Goal: Task Accomplishment & Management: Use online tool/utility

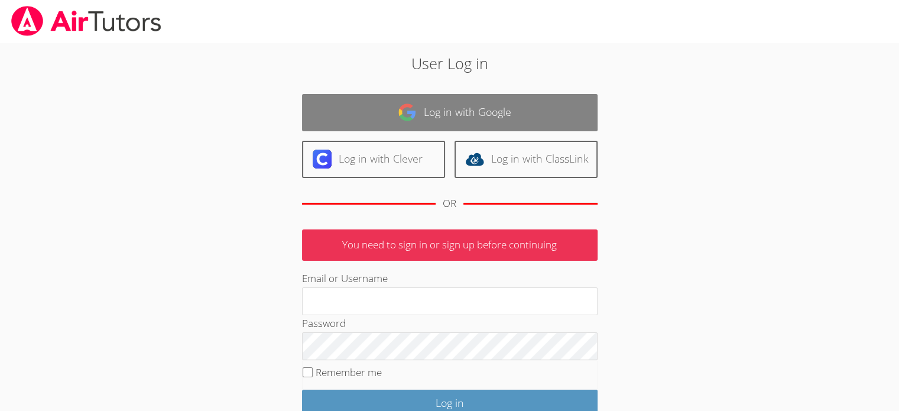
click at [408, 110] on img at bounding box center [407, 112] width 19 height 19
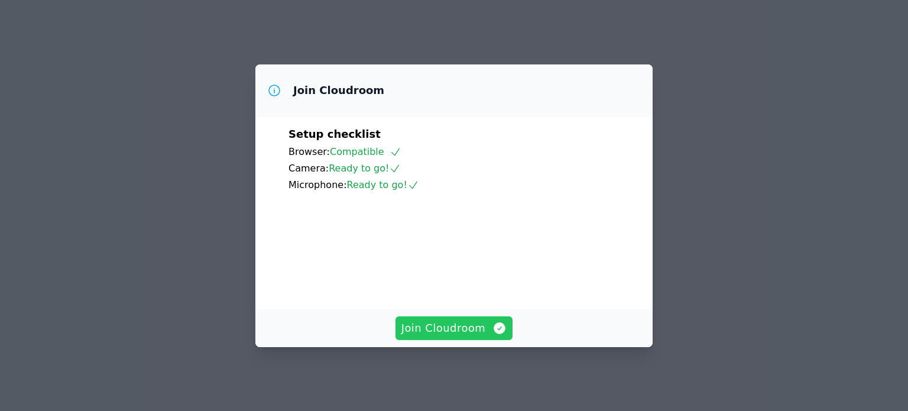
click at [451, 329] on span "Join Cloudroom" at bounding box center [454, 328] width 106 height 17
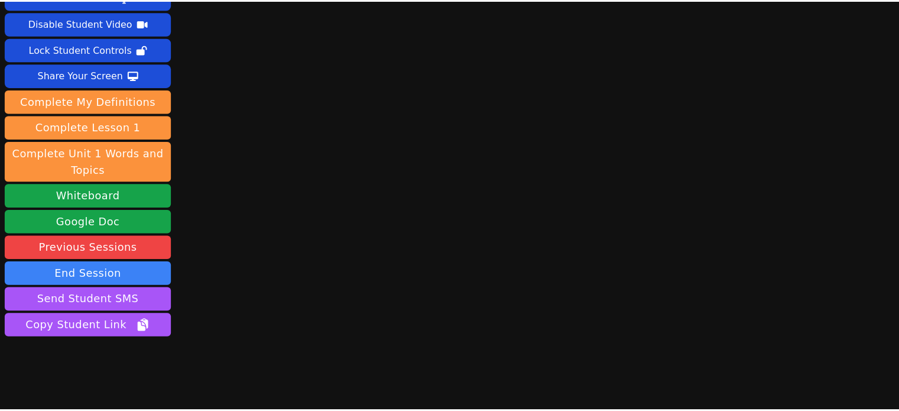
scroll to position [66, 0]
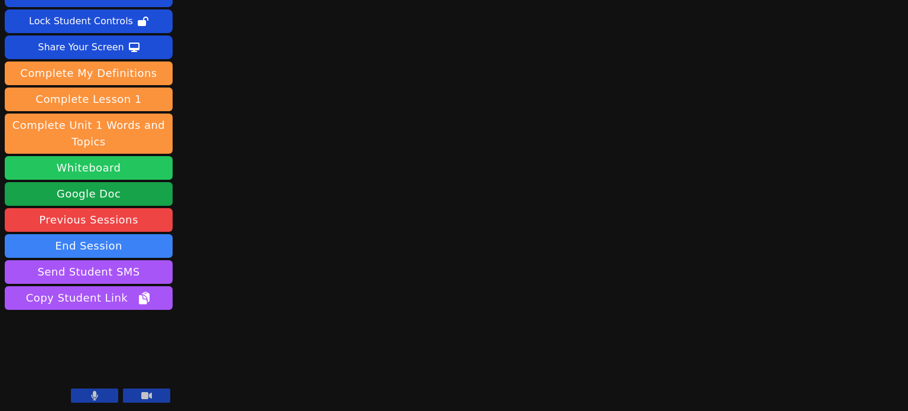
click at [119, 164] on button "Whiteboard" at bounding box center [89, 168] width 168 height 24
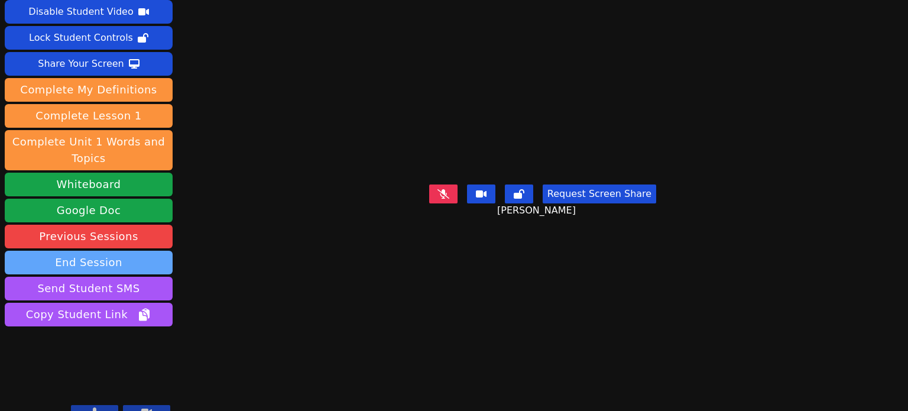
click at [90, 251] on button "End Session" at bounding box center [89, 263] width 168 height 24
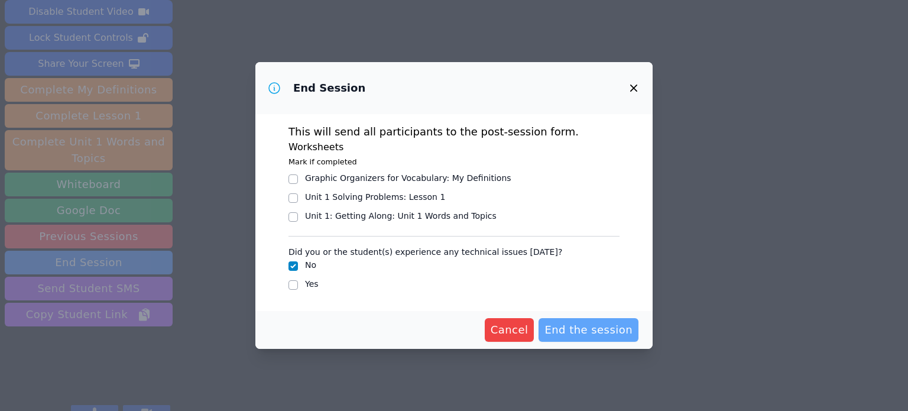
click at [595, 333] on span "End the session" at bounding box center [588, 330] width 88 height 17
click at [508, 336] on span "Cancel" at bounding box center [491, 330] width 38 height 17
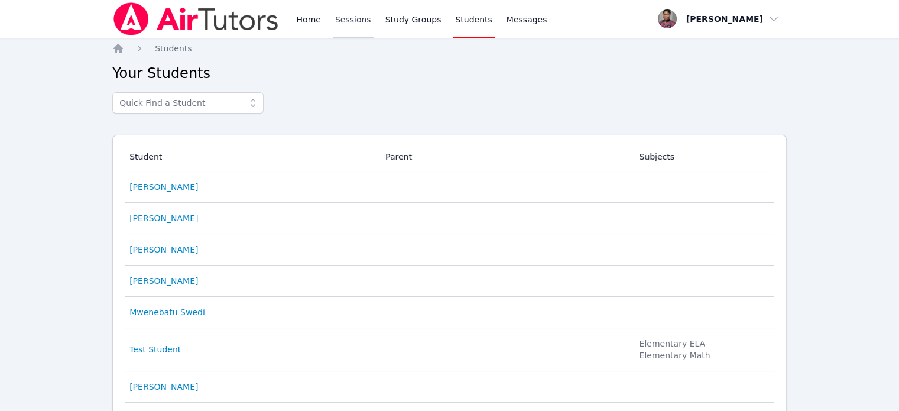
click at [357, 23] on link "Sessions" at bounding box center [353, 19] width 41 height 38
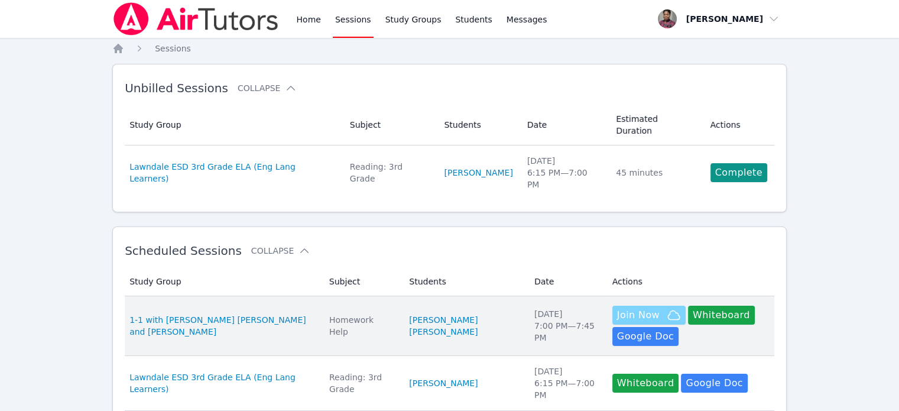
click at [617, 308] on span "Join Now" at bounding box center [638, 315] width 43 height 14
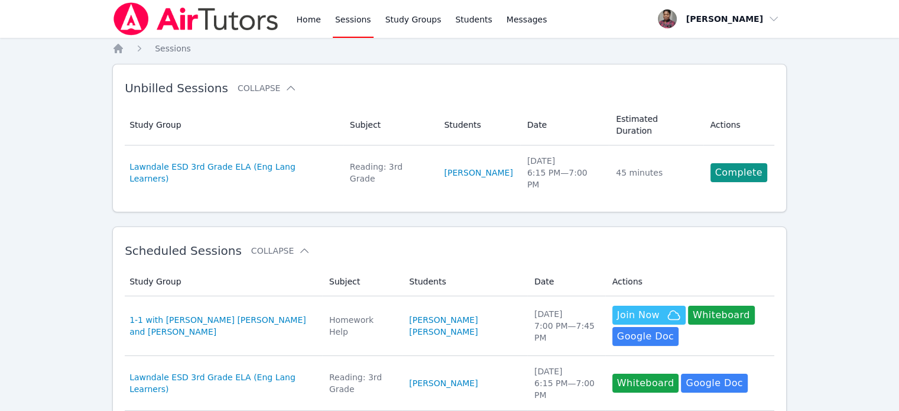
click at [456, 121] on th "Students" at bounding box center [478, 125] width 83 height 41
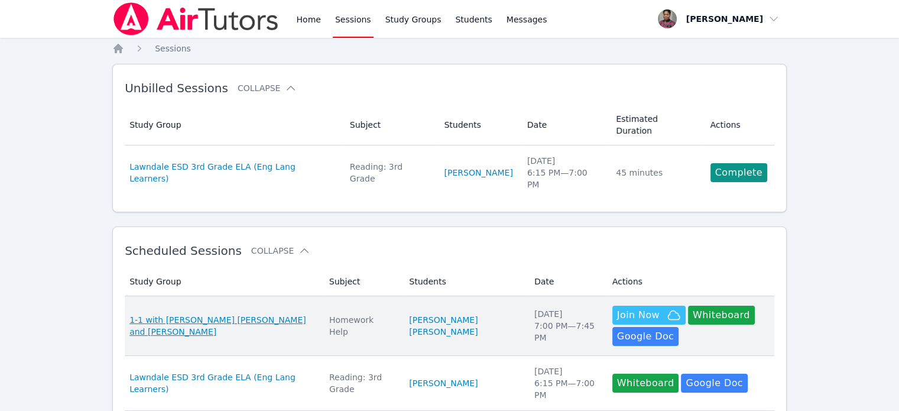
click at [213, 314] on span "1-1 with [PERSON_NAME] [PERSON_NAME] and [PERSON_NAME]" at bounding box center [222, 326] width 186 height 24
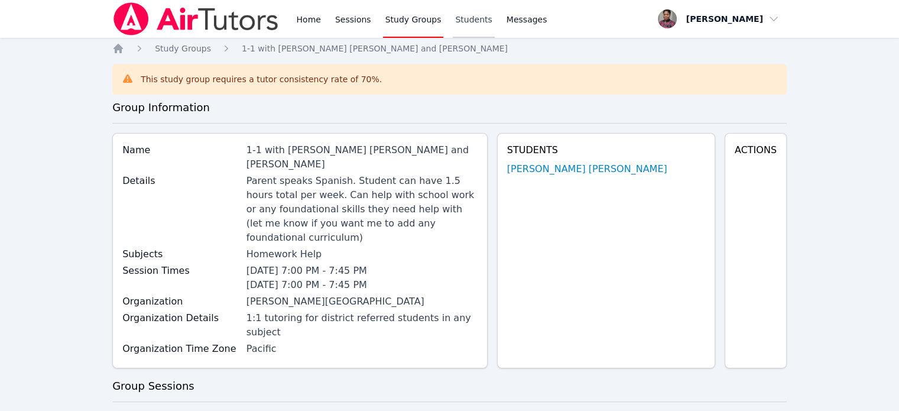
click at [465, 17] on link "Students" at bounding box center [473, 19] width 41 height 38
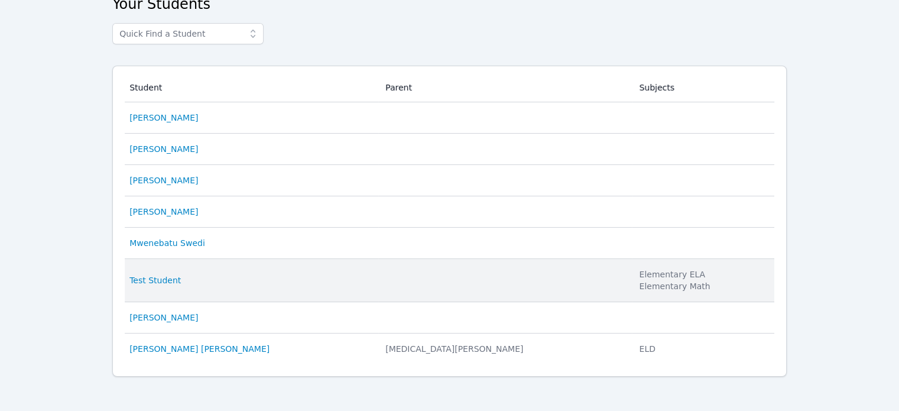
scroll to position [71, 0]
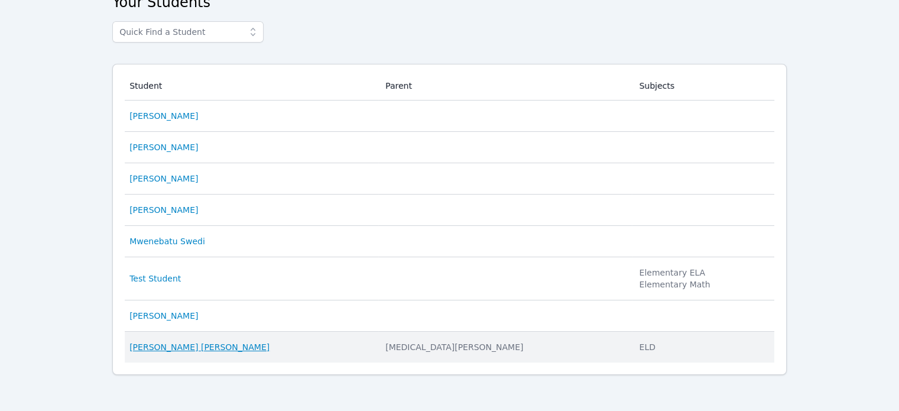
click at [186, 348] on link "[PERSON_NAME] [PERSON_NAME]" at bounding box center [199, 347] width 140 height 12
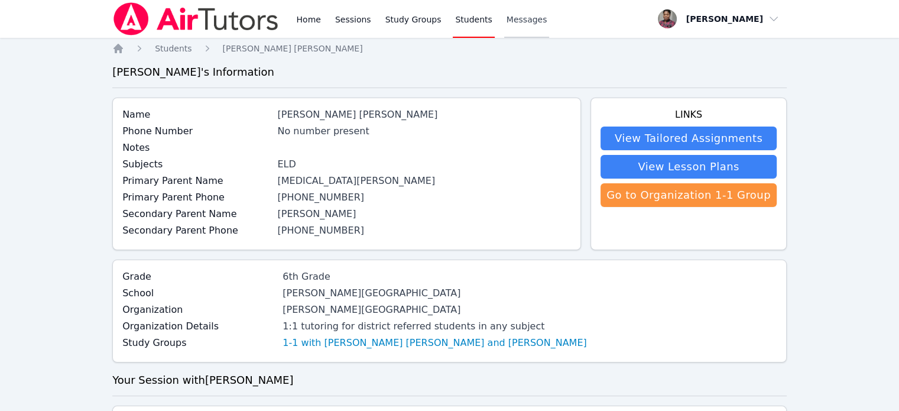
click at [509, 14] on span "Messages" at bounding box center [527, 20] width 41 height 12
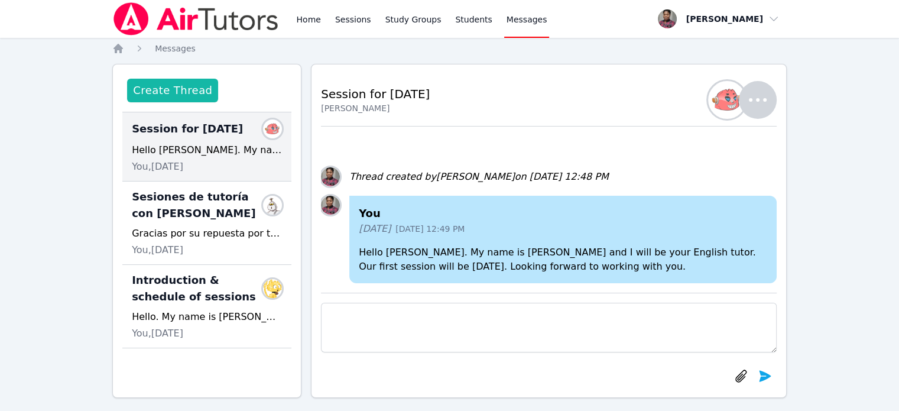
click at [184, 93] on button "Create Thread" at bounding box center [172, 91] width 91 height 24
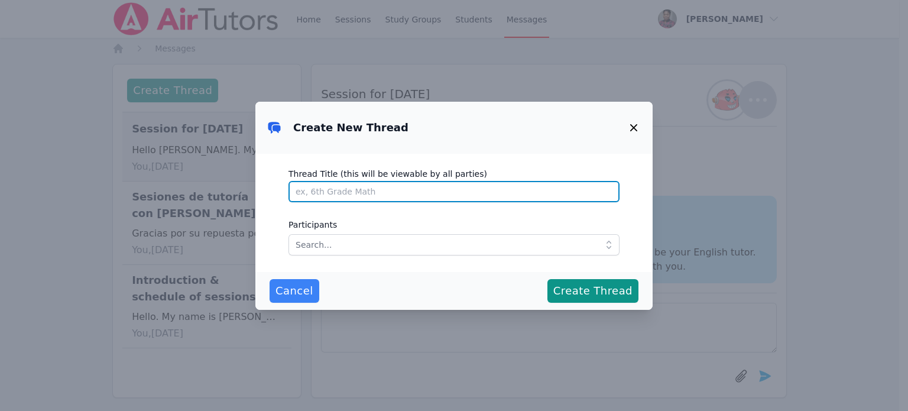
click at [323, 193] on input "Thread Title (this will be viewable by all parties)" at bounding box center [453, 191] width 331 height 21
type input "Whiteboard"
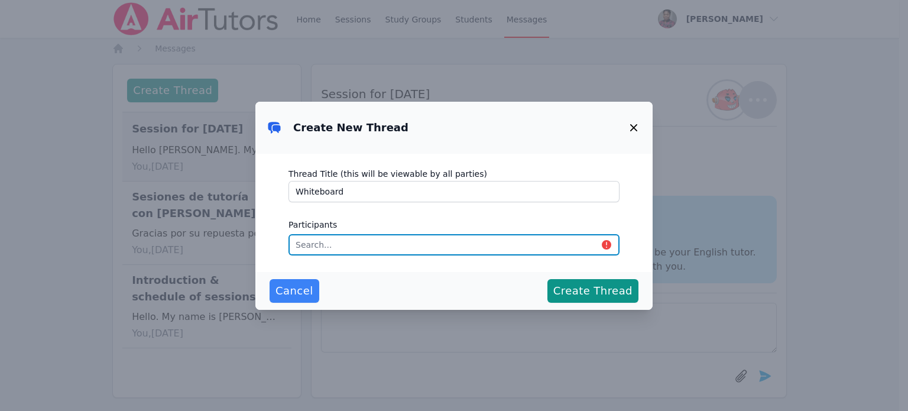
click at [598, 248] on input "text" at bounding box center [453, 244] width 331 height 21
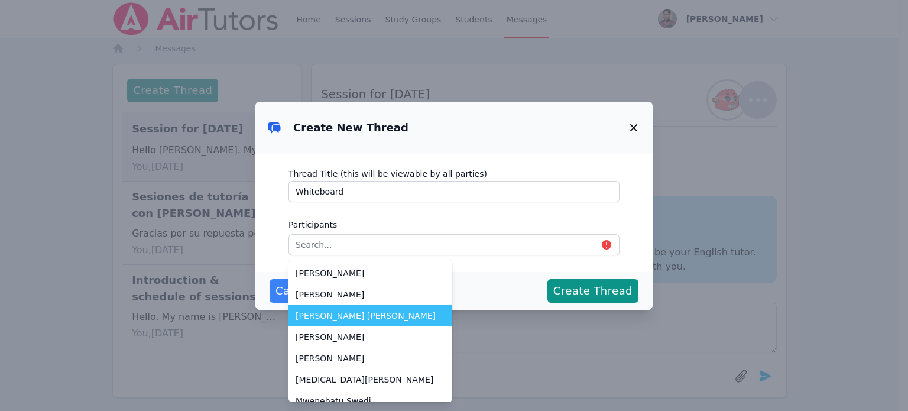
click at [360, 315] on span "[PERSON_NAME] [PERSON_NAME]" at bounding box center [371, 316] width 150 height 12
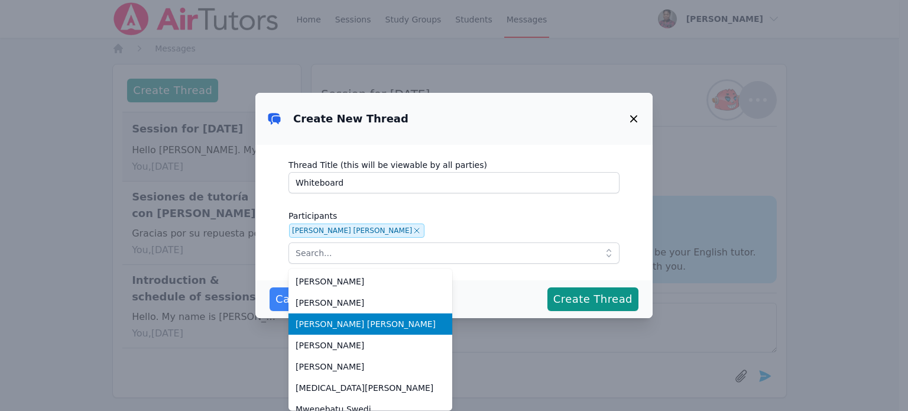
click at [372, 330] on span "[PERSON_NAME] [PERSON_NAME]" at bounding box center [371, 324] width 150 height 12
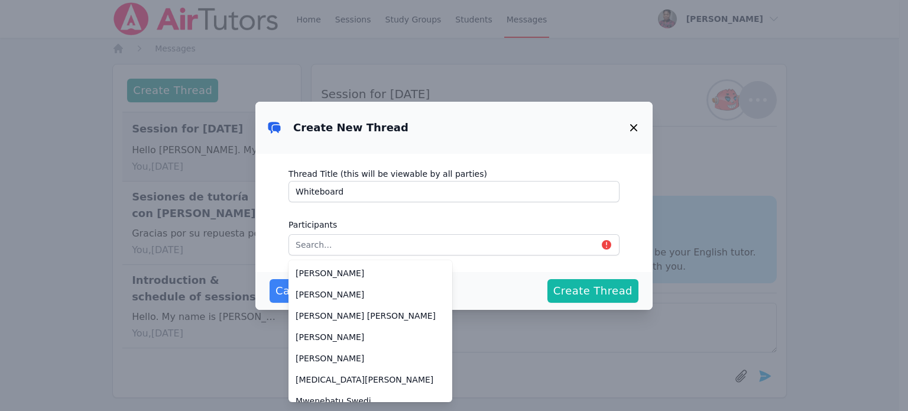
click at [585, 293] on span "Create Thread" at bounding box center [592, 291] width 79 height 17
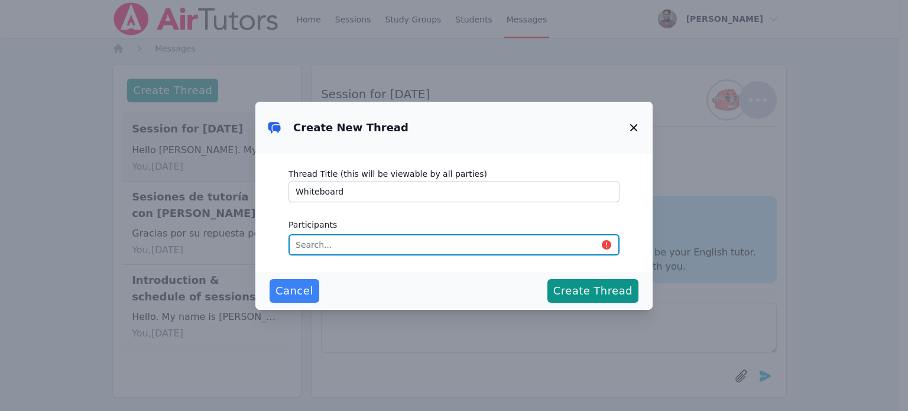
click at [446, 248] on input "text" at bounding box center [453, 244] width 331 height 21
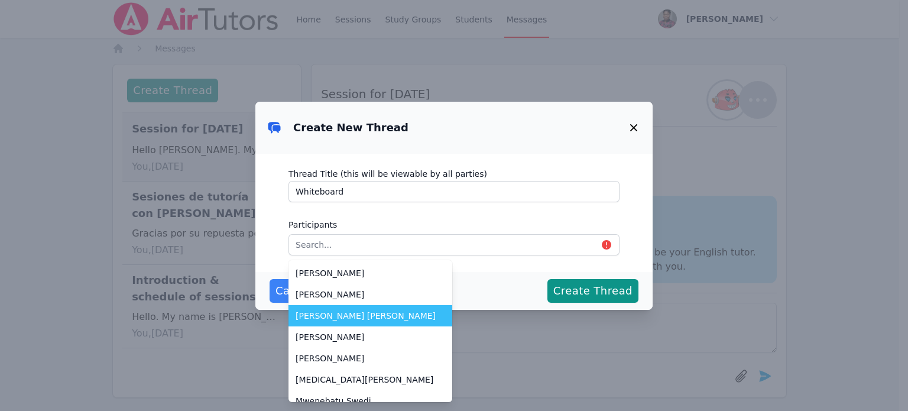
click at [336, 314] on span "[PERSON_NAME] [PERSON_NAME]" at bounding box center [371, 316] width 150 height 12
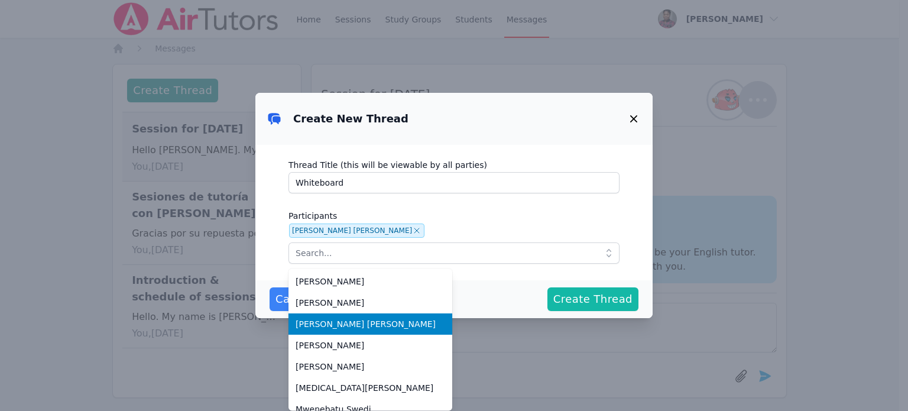
click at [566, 304] on span "Create Thread" at bounding box center [592, 299] width 79 height 17
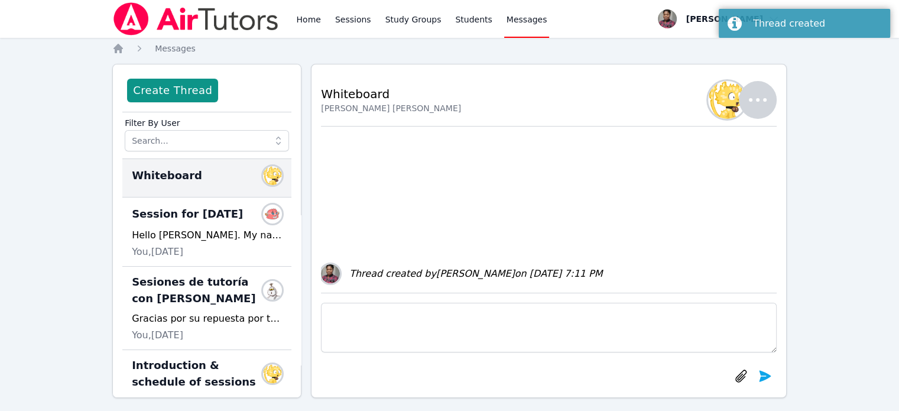
click at [361, 323] on textarea at bounding box center [549, 328] width 456 height 50
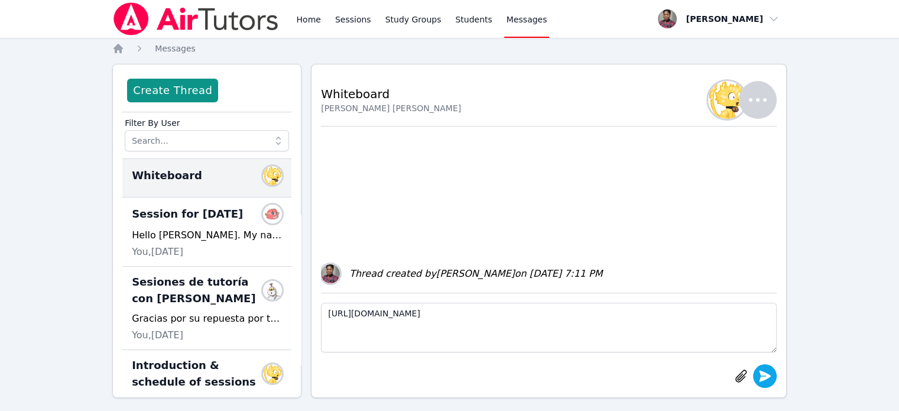
type textarea "https://miro.com/app/board/uXjVJ_UhOLc=/?share_link_id=236589407546"
click at [765, 375] on icon "submit" at bounding box center [765, 375] width 12 height 11
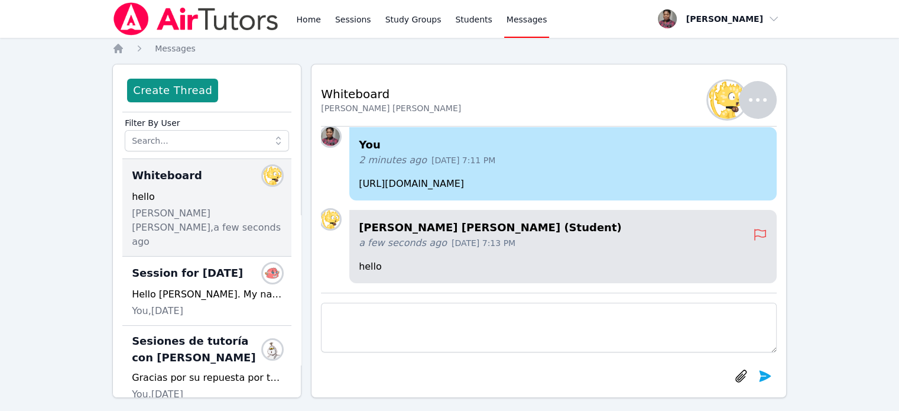
click at [685, 183] on p "https://miro.com/app/board/uXjVJ_UhOLc=/?share_link_id=236589407546" at bounding box center [563, 184] width 408 height 14
click at [632, 184] on p "https://miro.com/app/board/uXjVJ_UhOLc=/?share_link_id=236589407546" at bounding box center [563, 184] width 408 height 14
click at [343, 20] on link "Sessions" at bounding box center [353, 19] width 41 height 38
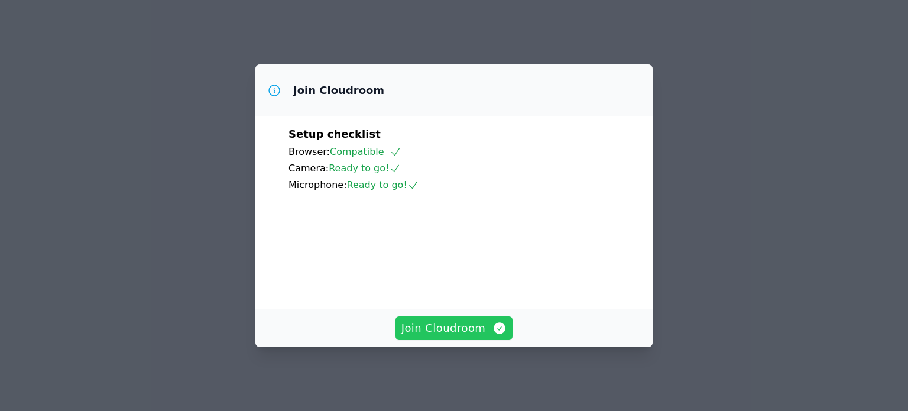
click at [447, 333] on span "Join Cloudroom" at bounding box center [454, 328] width 106 height 17
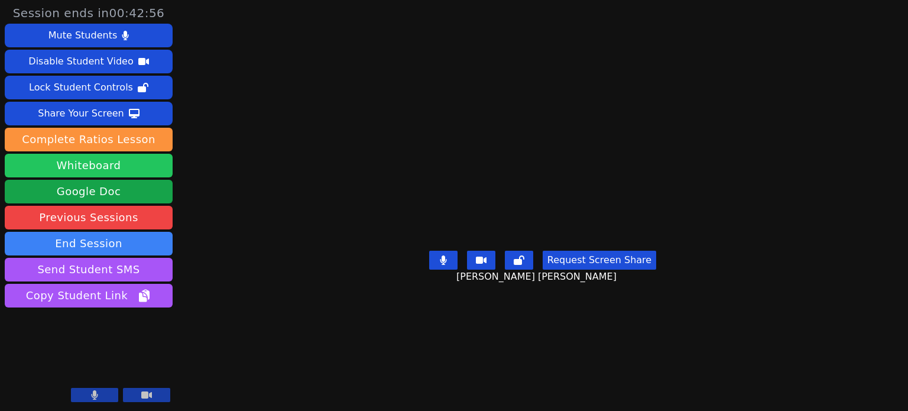
click at [83, 164] on button "Whiteboard" at bounding box center [89, 166] width 168 height 24
click at [601, 270] on button "Request Screen Share" at bounding box center [599, 260] width 113 height 19
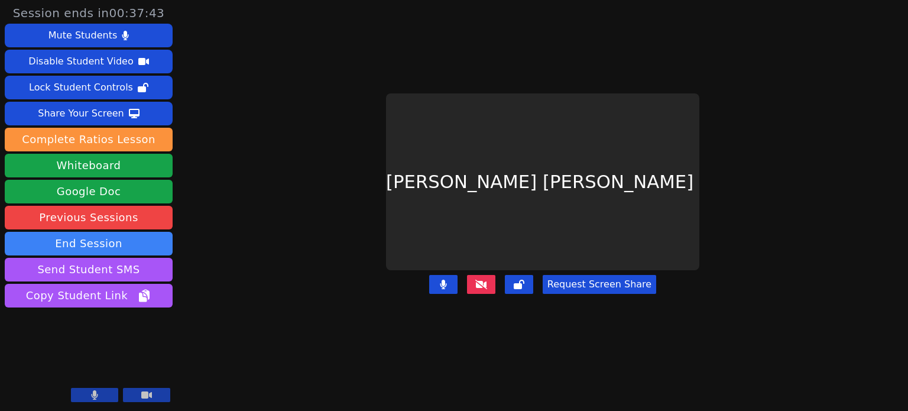
click at [585, 275] on button "Request Screen Share" at bounding box center [599, 284] width 113 height 19
click at [484, 280] on icon at bounding box center [481, 284] width 12 height 9
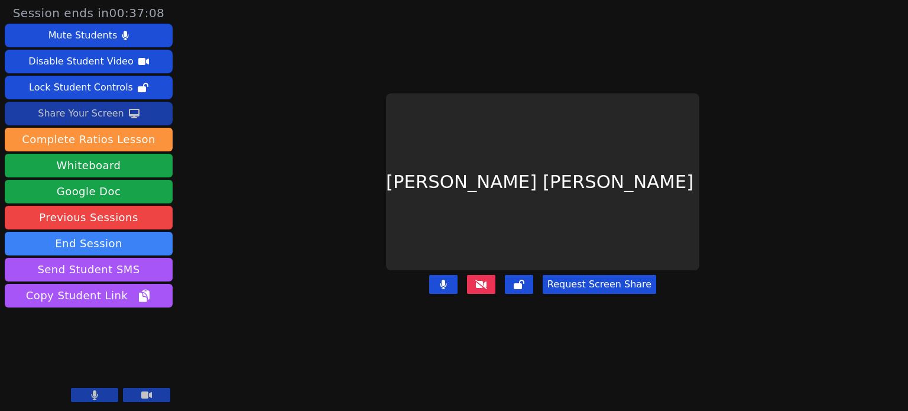
click at [83, 109] on div "Share Your Screen" at bounding box center [81, 113] width 86 height 19
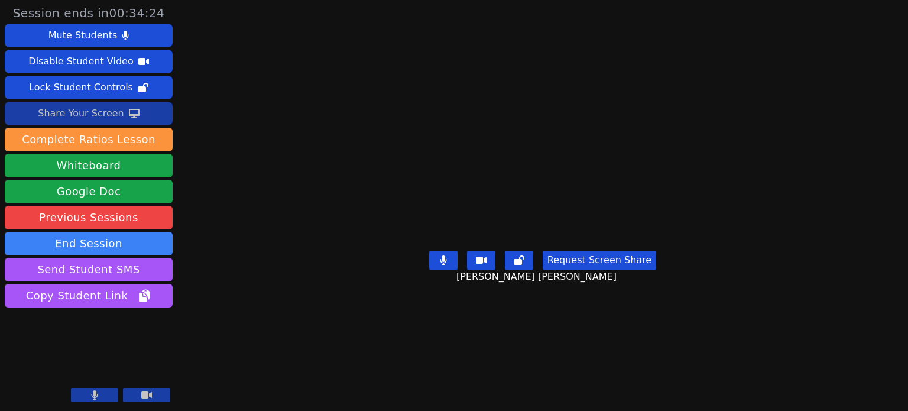
click at [97, 392] on icon at bounding box center [94, 394] width 7 height 9
click at [93, 401] on button at bounding box center [94, 395] width 47 height 14
click at [95, 397] on icon at bounding box center [95, 394] width 7 height 9
click at [97, 399] on icon at bounding box center [95, 394] width 12 height 9
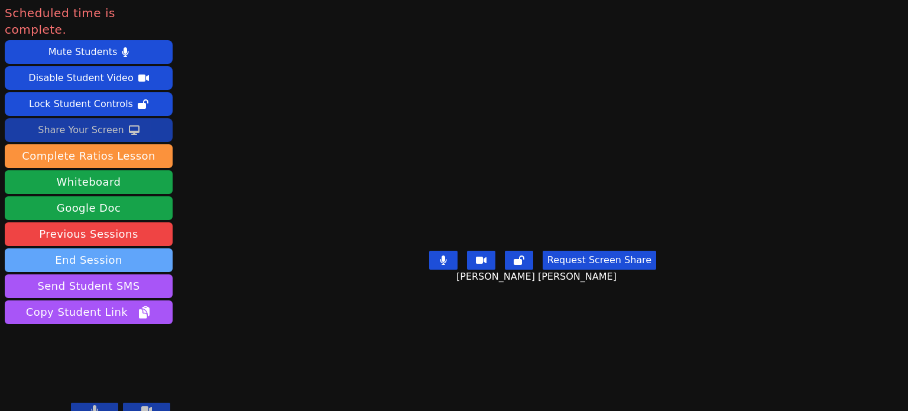
click at [96, 248] on button "End Session" at bounding box center [89, 260] width 168 height 24
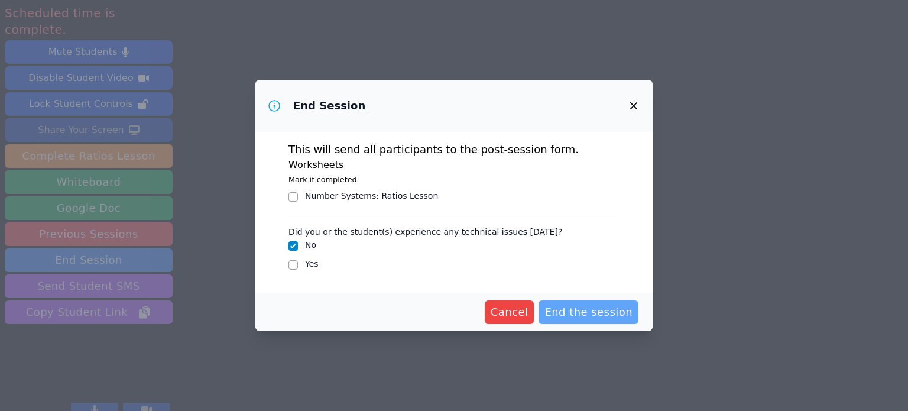
click at [598, 311] on span "End the session" at bounding box center [588, 312] width 88 height 17
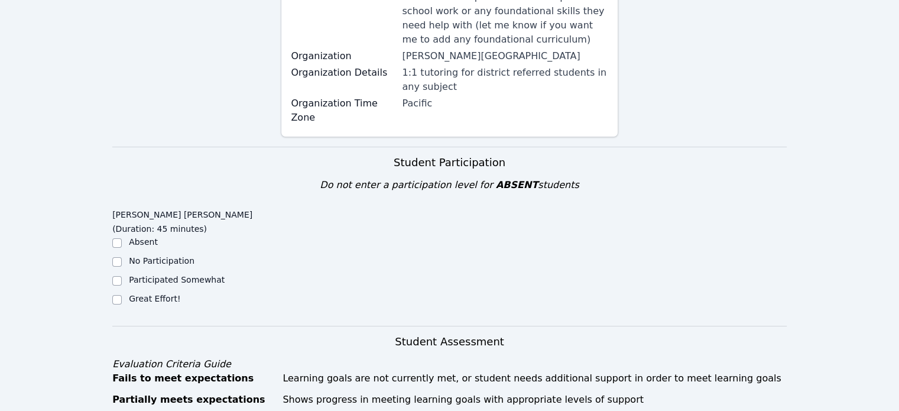
scroll to position [296, 0]
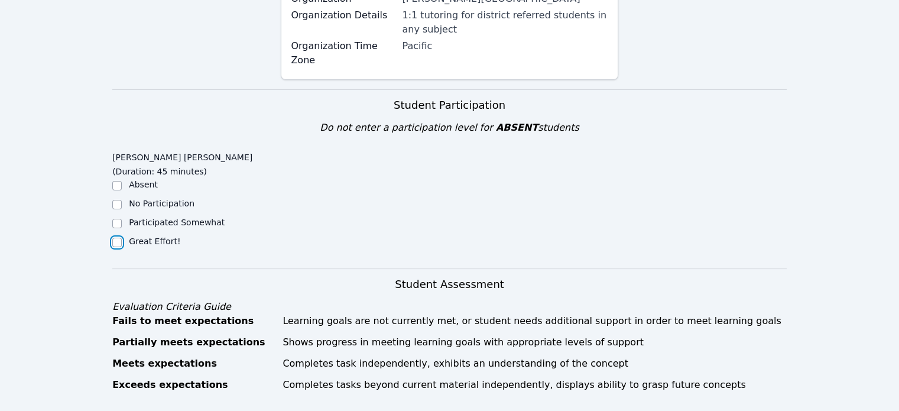
click at [118, 238] on input "Great Effort!" at bounding box center [116, 242] width 9 height 9
checkbox input "true"
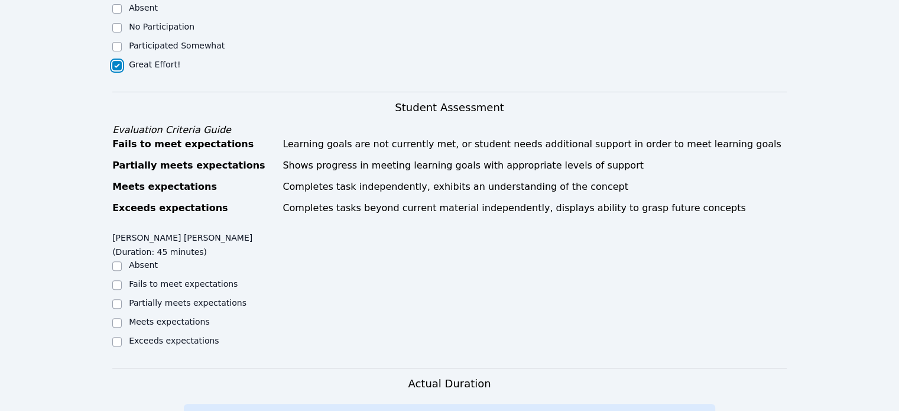
scroll to position [473, 0]
click at [117, 336] on input "Exceeds expectations" at bounding box center [116, 340] width 9 height 9
checkbox input "true"
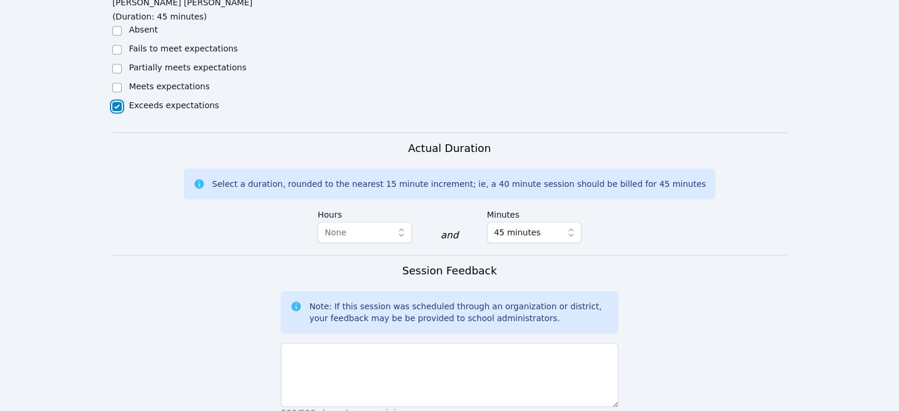
scroll to position [709, 0]
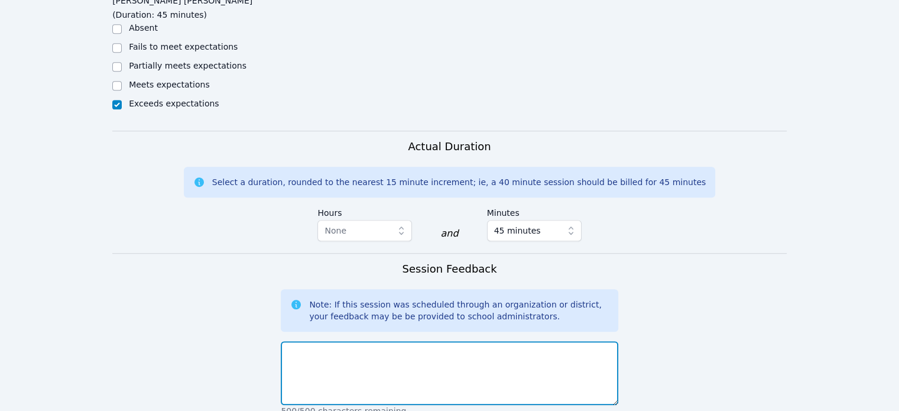
click at [326, 341] on textarea at bounding box center [449, 373] width 337 height 64
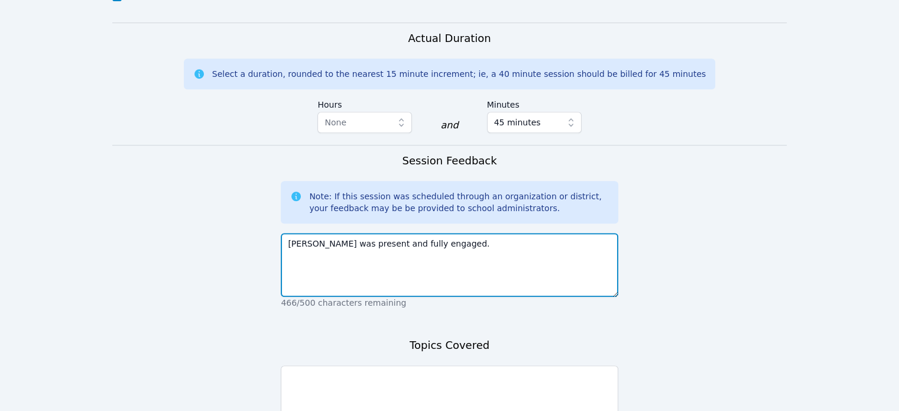
scroll to position [887, 0]
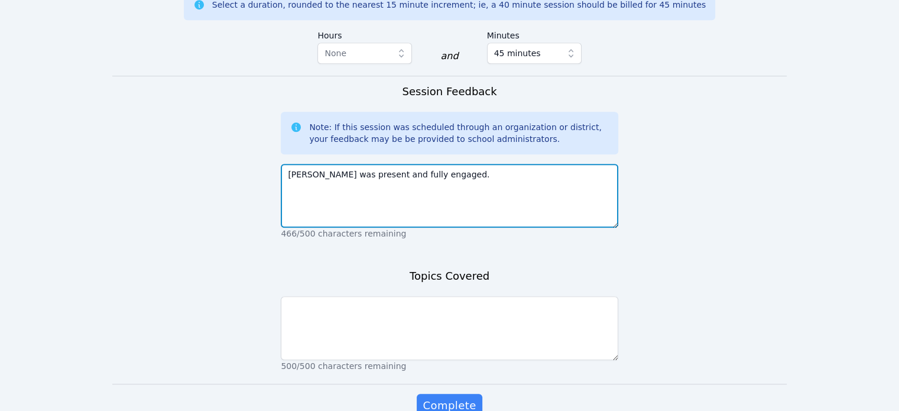
type textarea "Dan was present and fully engaged."
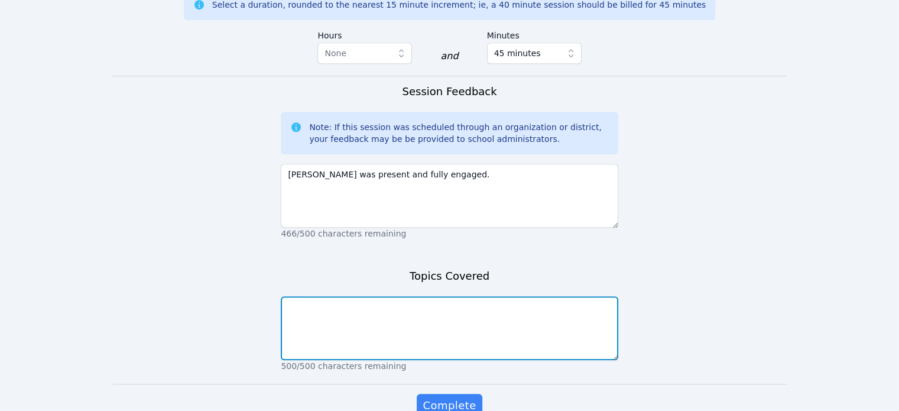
click at [321, 296] on textarea at bounding box center [449, 328] width 337 height 64
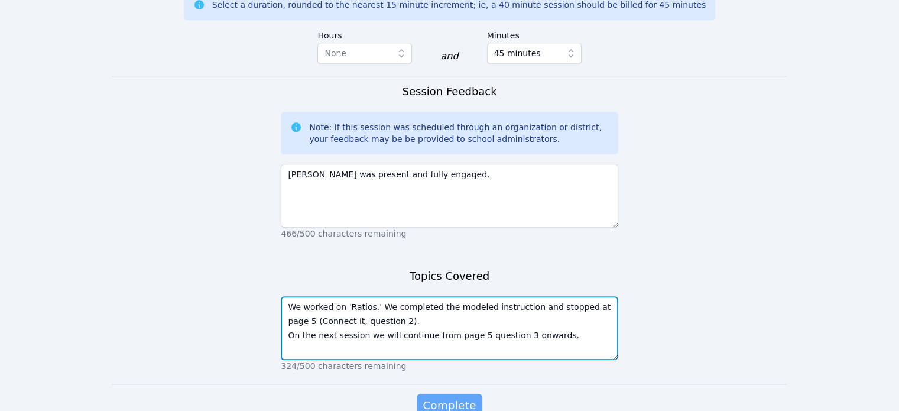
type textarea "We worked on 'Ratios.' We completed the modeled instruction and stopped at page…"
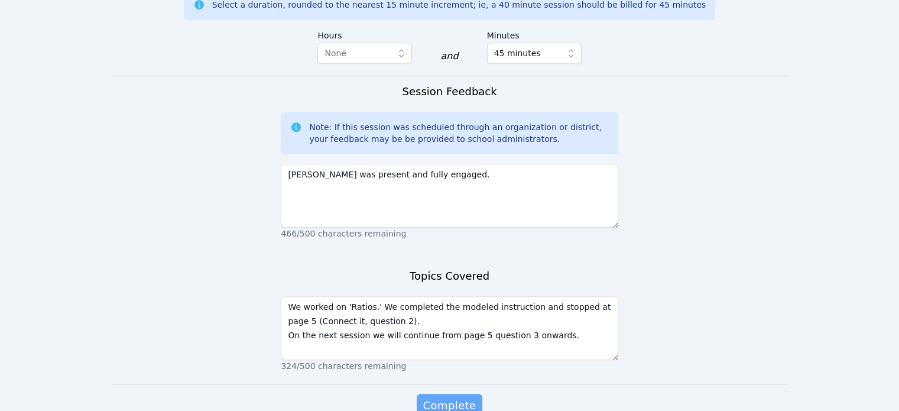
click at [470, 397] on span "Complete" at bounding box center [449, 405] width 53 height 17
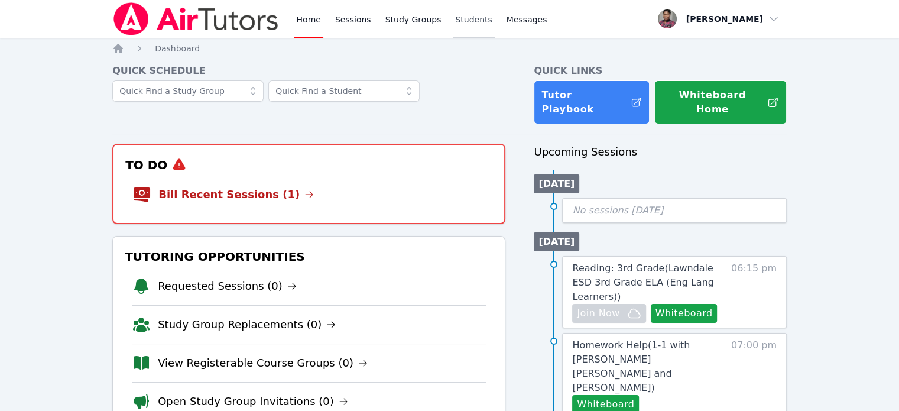
click at [457, 19] on link "Students" at bounding box center [473, 19] width 41 height 38
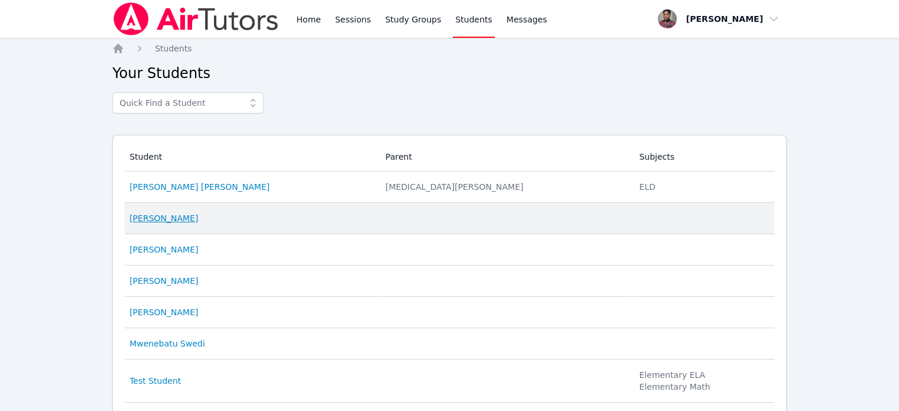
click at [166, 219] on link "Celine Pinell" at bounding box center [163, 218] width 69 height 12
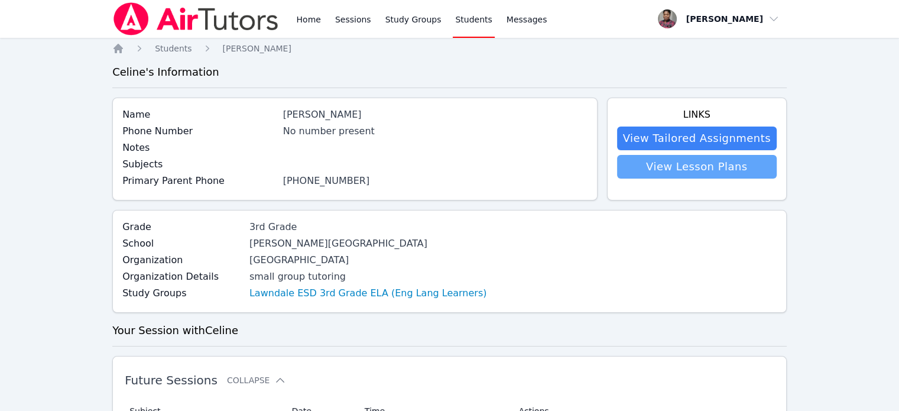
click at [690, 168] on link "View Lesson Plans" at bounding box center [697, 167] width 160 height 24
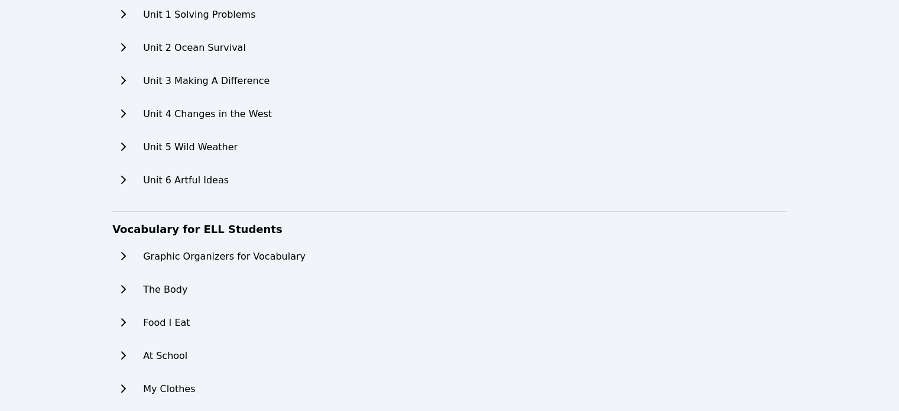
scroll to position [414, 0]
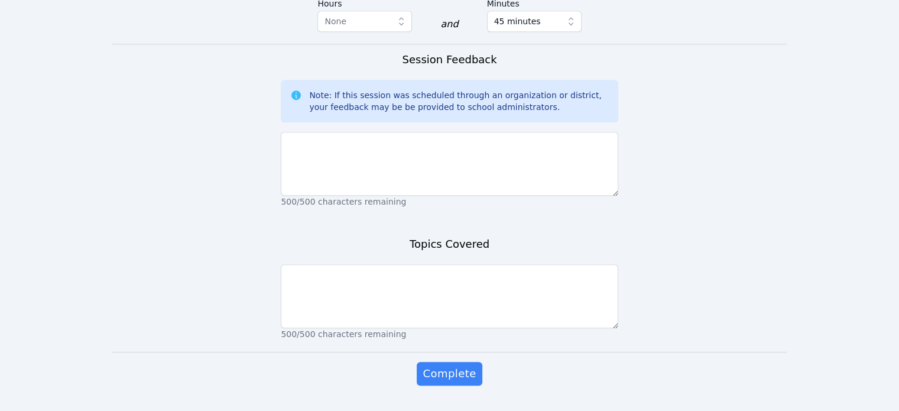
scroll to position [835, 0]
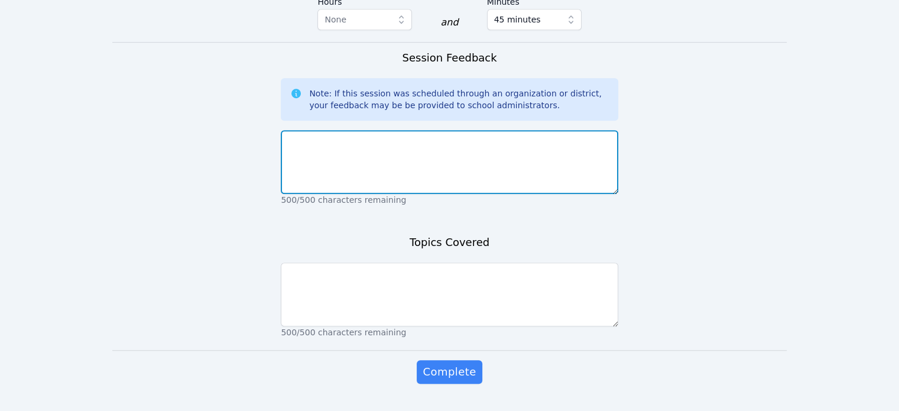
click at [330, 130] on textarea at bounding box center [449, 162] width 337 height 64
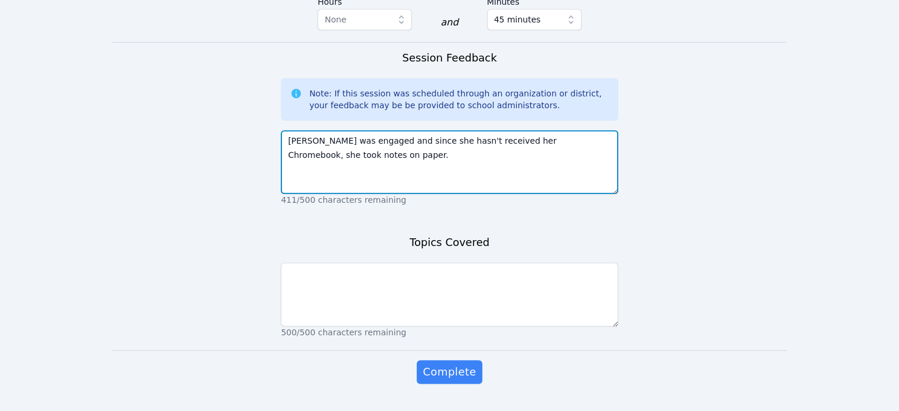
type textarea "[PERSON_NAME] was engaged and since she hasn't received her Chromebook, she too…"
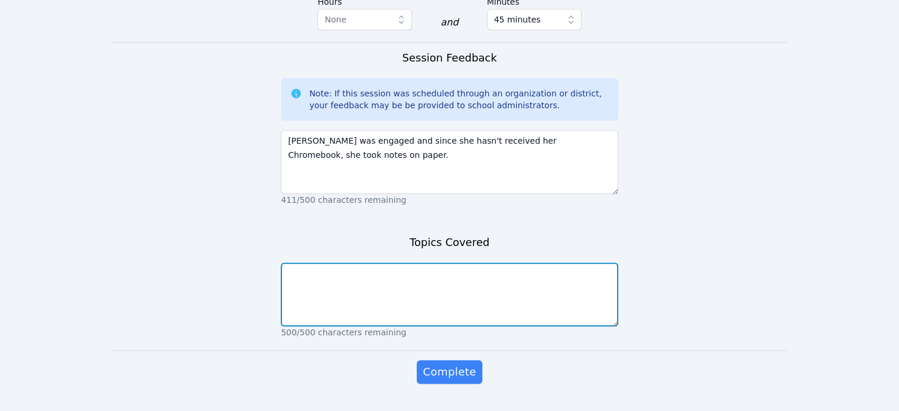
click at [317, 262] on textarea at bounding box center [449, 294] width 337 height 64
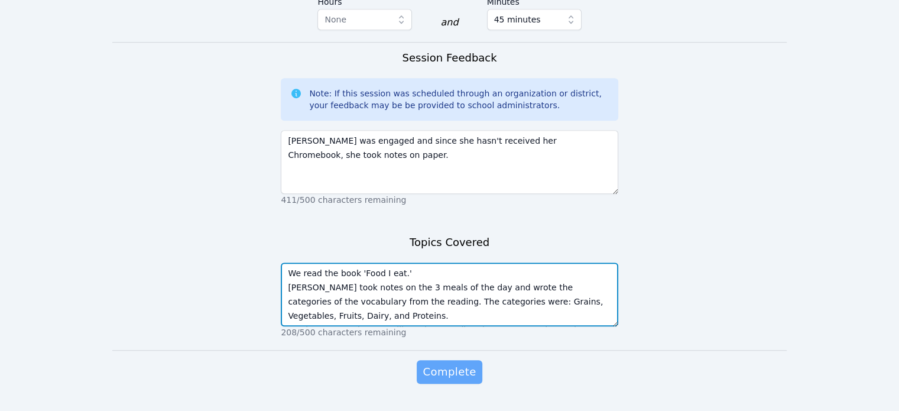
type textarea "We read the book 'Food I eat.' [PERSON_NAME] took notes on the 3 meals of the d…"
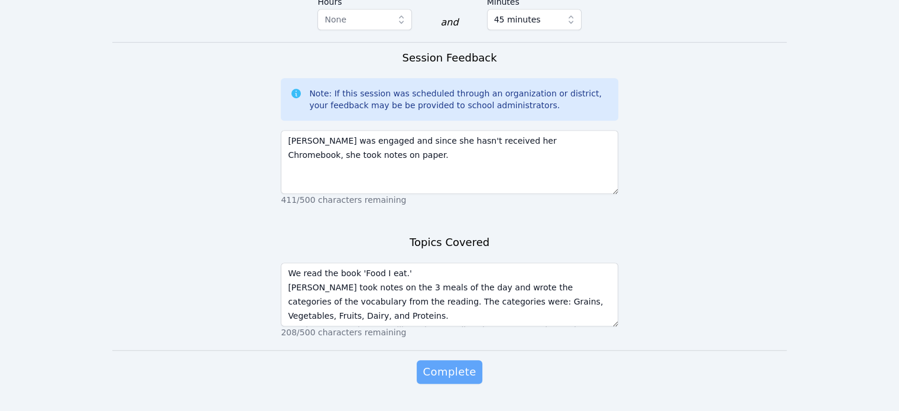
click at [443, 364] on span "Complete" at bounding box center [449, 372] width 53 height 17
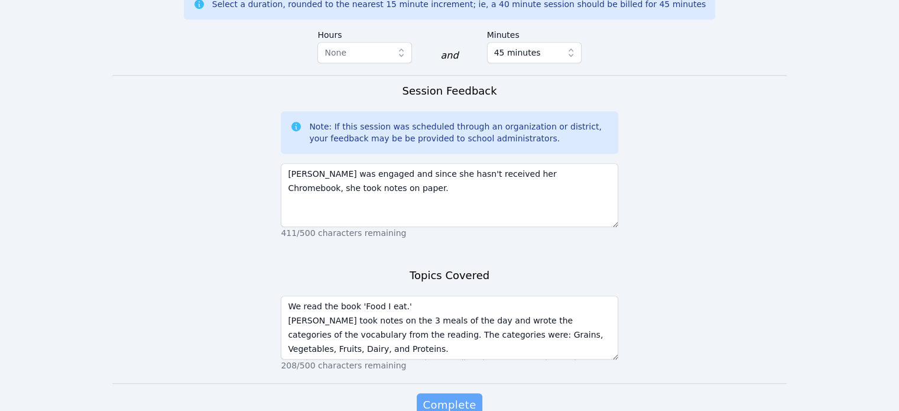
scroll to position [868, 0]
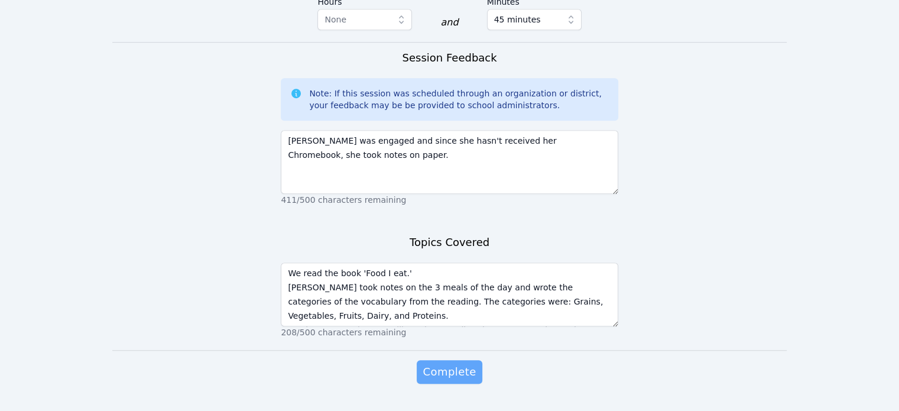
click at [446, 364] on span "Complete" at bounding box center [449, 372] width 53 height 17
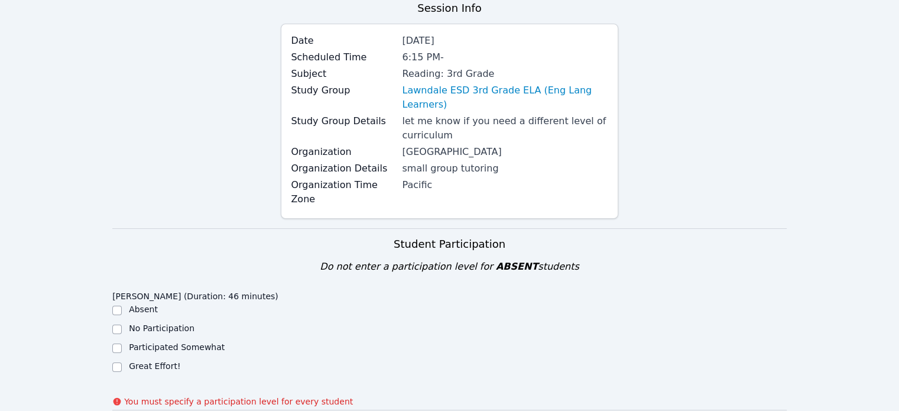
scroll to position [218, 0]
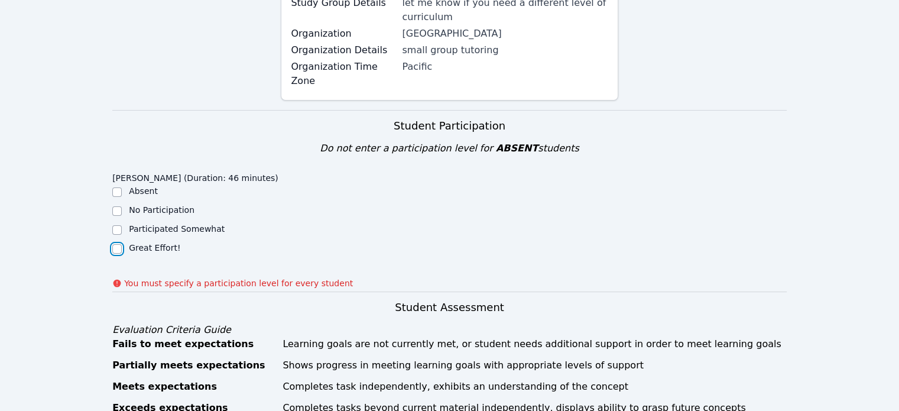
click at [115, 244] on input "Great Effort!" at bounding box center [116, 248] width 9 height 9
checkbox input "true"
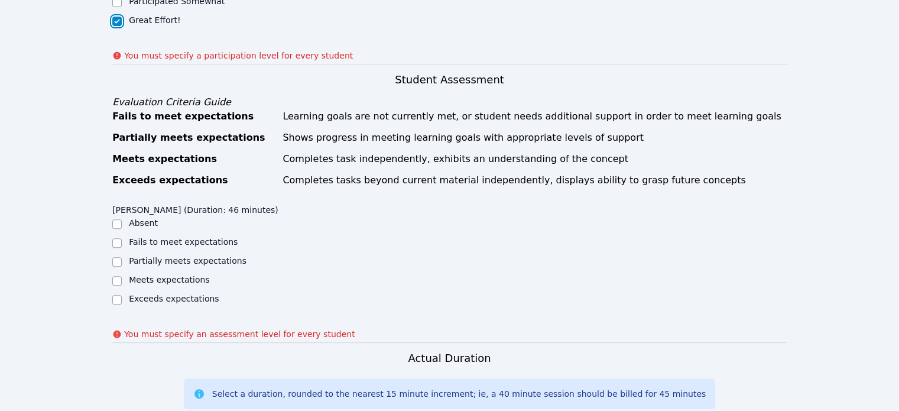
scroll to position [455, 0]
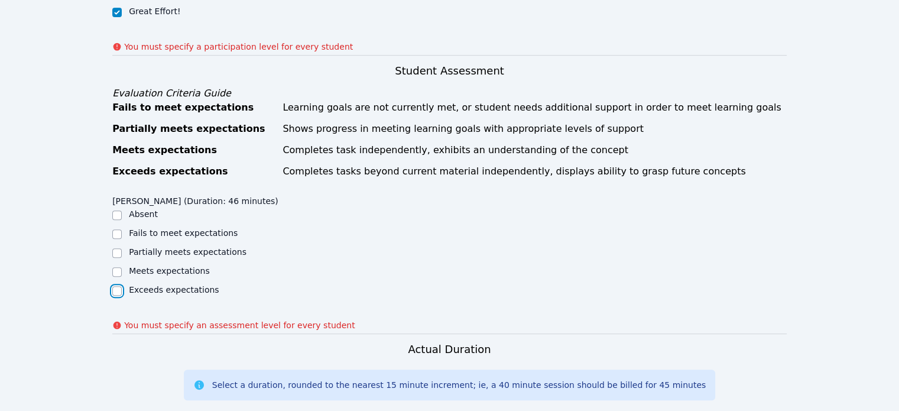
click at [119, 286] on input "Exceeds expectations" at bounding box center [116, 290] width 9 height 9
checkbox input "true"
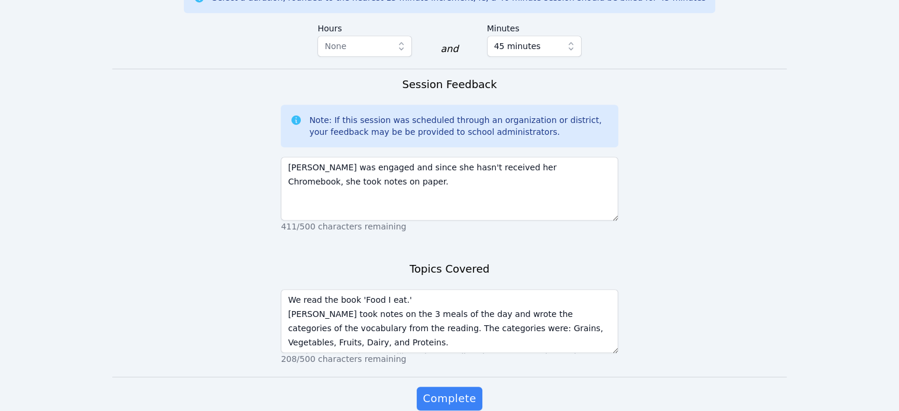
scroll to position [868, 0]
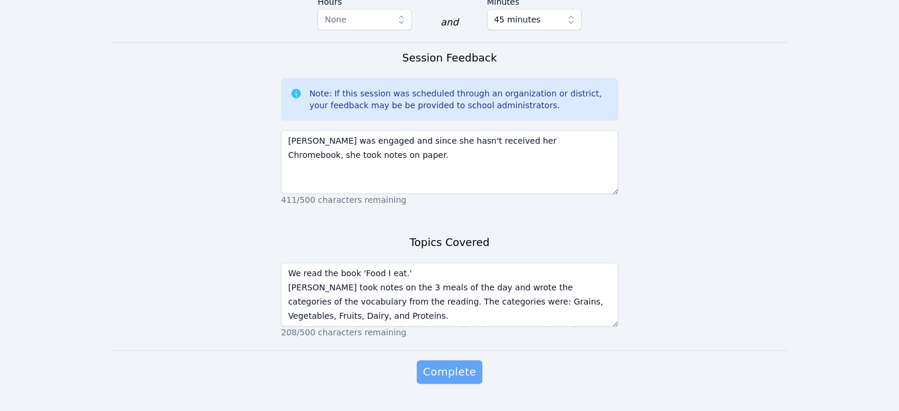
click at [441, 364] on span "Complete" at bounding box center [449, 372] width 53 height 17
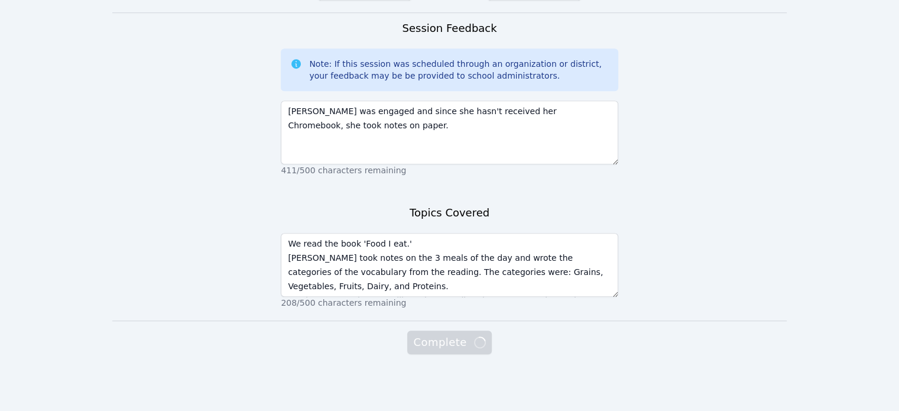
scroll to position [835, 0]
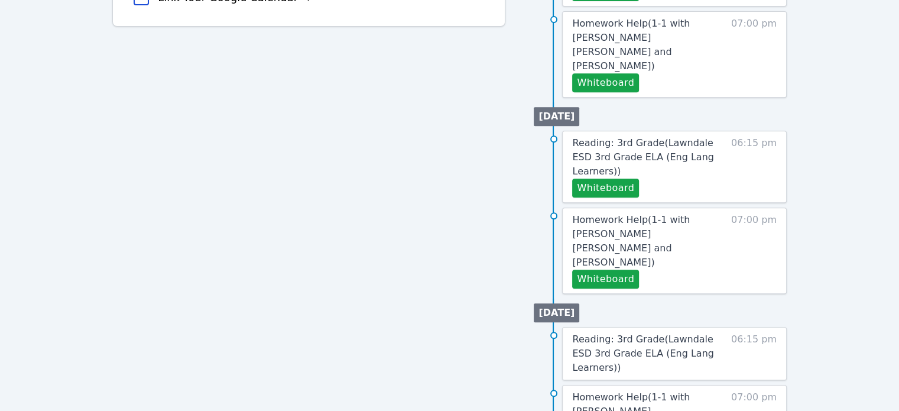
scroll to position [520, 0]
